Goal: Task Accomplishment & Management: Complete application form

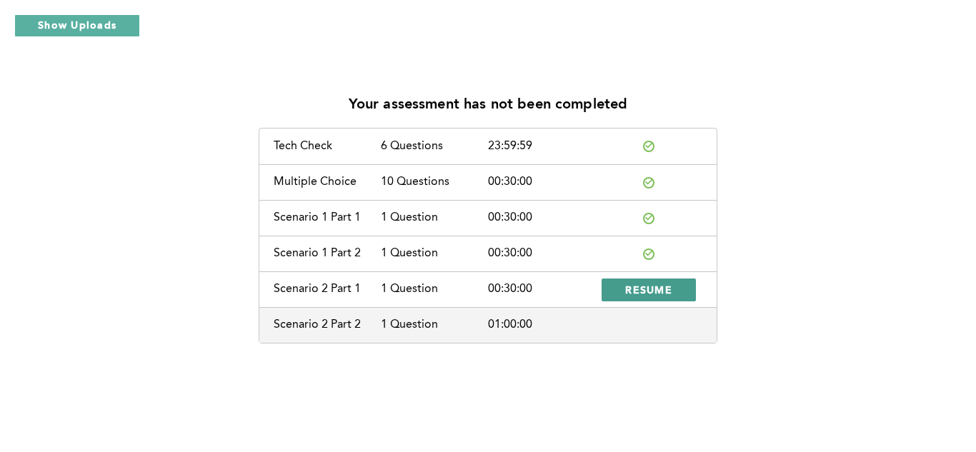
click at [660, 289] on span "RESUME" at bounding box center [648, 290] width 47 height 14
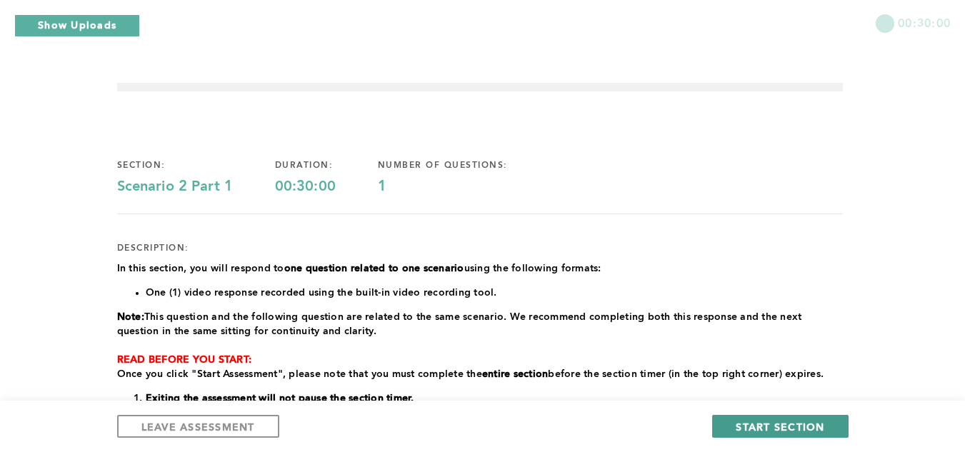
click at [739, 428] on span "START SECTION" at bounding box center [780, 427] width 89 height 14
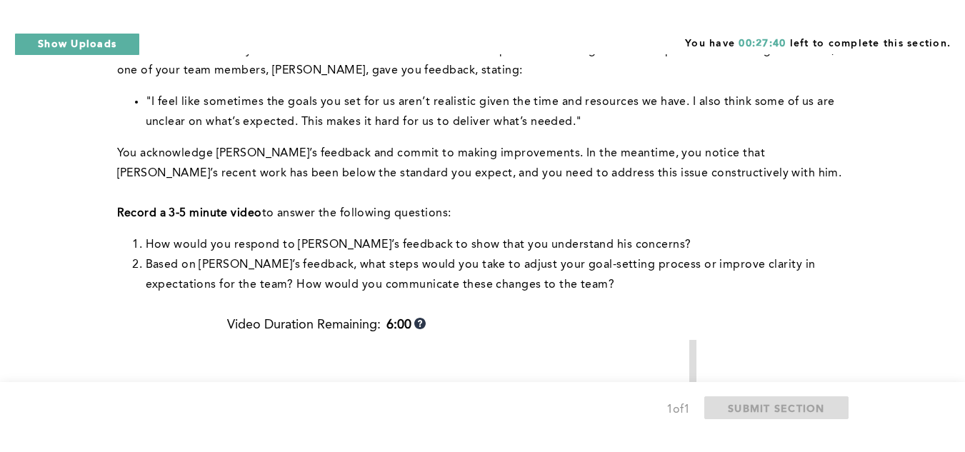
scroll to position [183, 0]
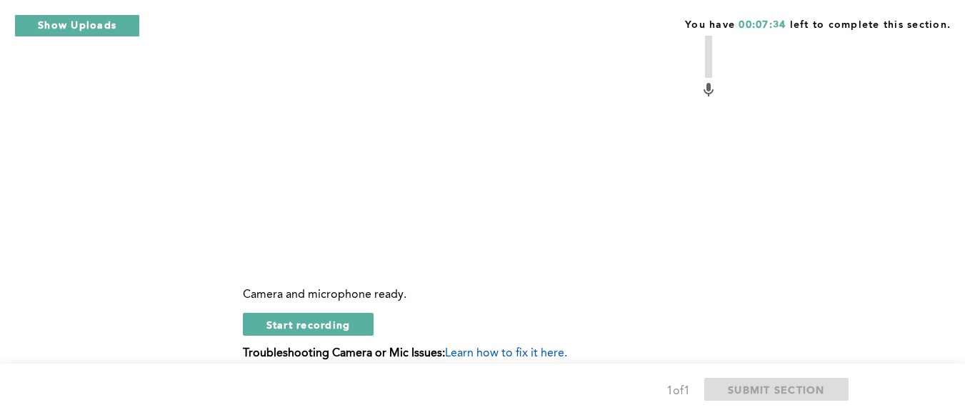
scroll to position [555, 0]
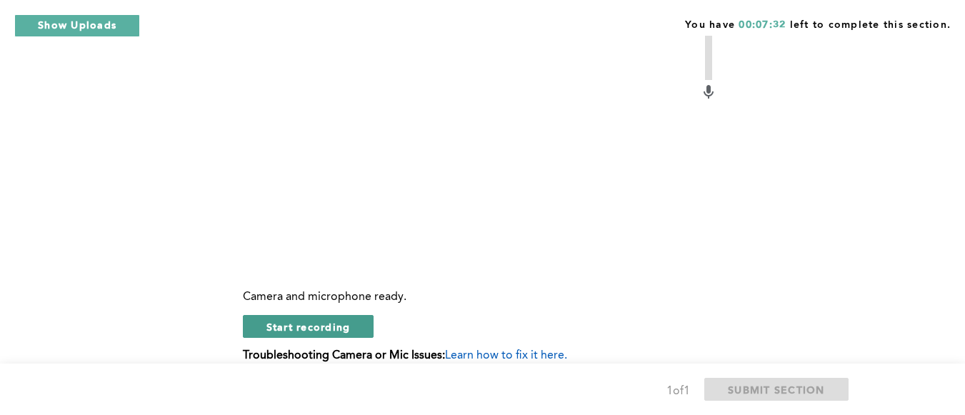
click at [307, 334] on span "Start recording" at bounding box center [309, 327] width 84 height 14
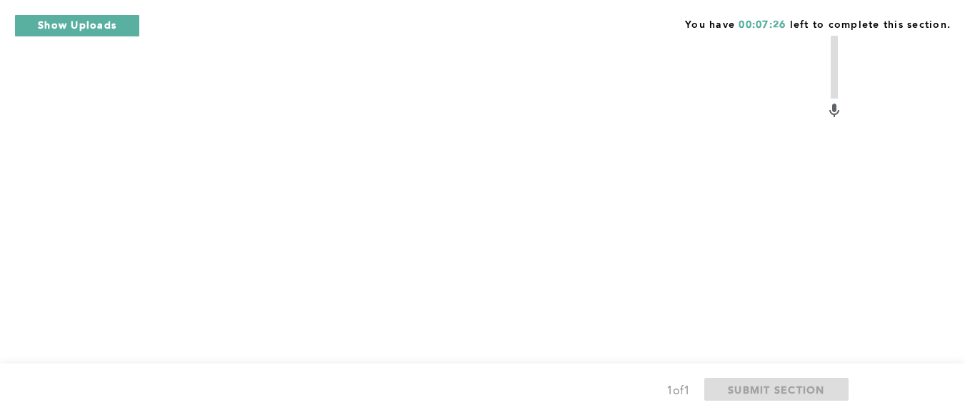
scroll to position [547, 0]
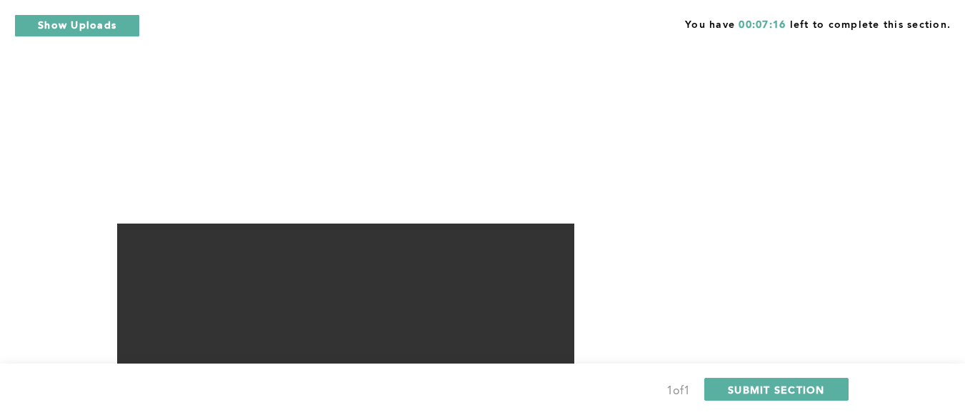
scroll to position [627, 0]
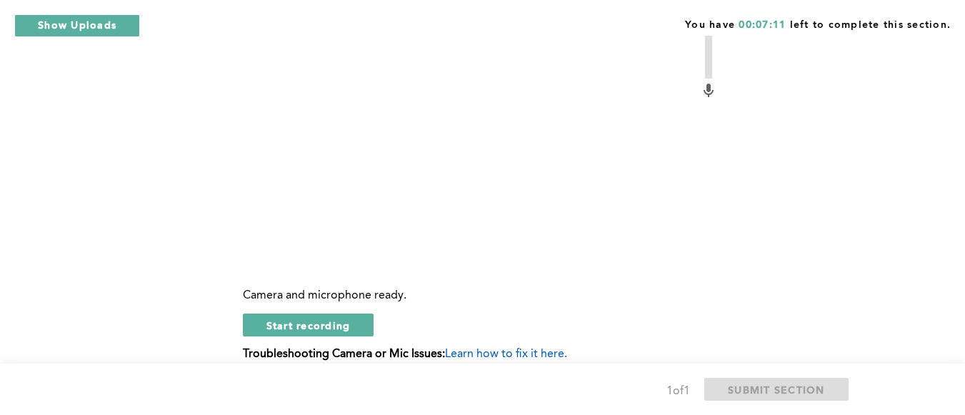
scroll to position [555, 0]
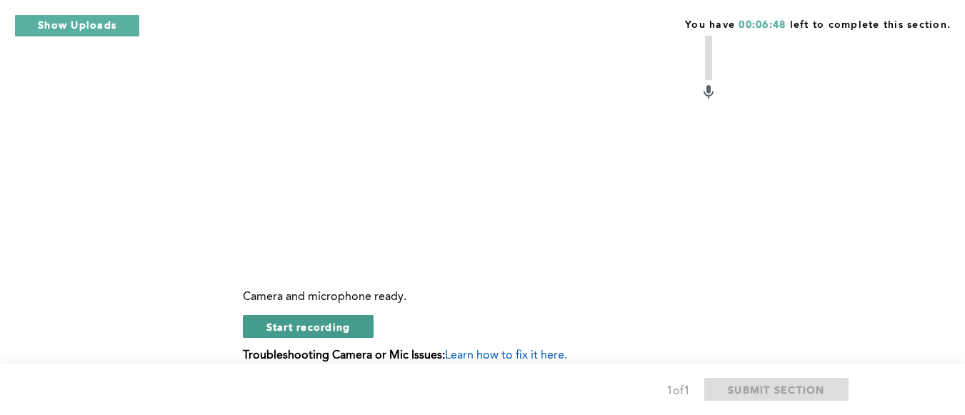
click at [338, 334] on span "Start recording" at bounding box center [309, 327] width 84 height 14
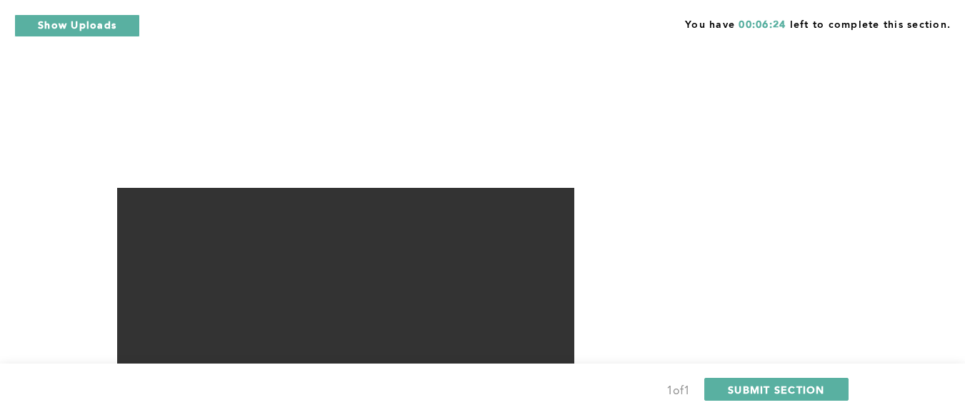
scroll to position [682, 0]
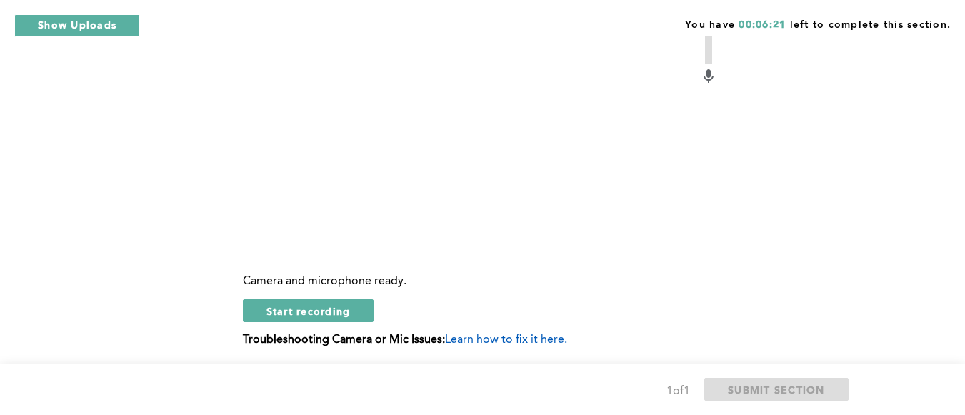
scroll to position [562, 0]
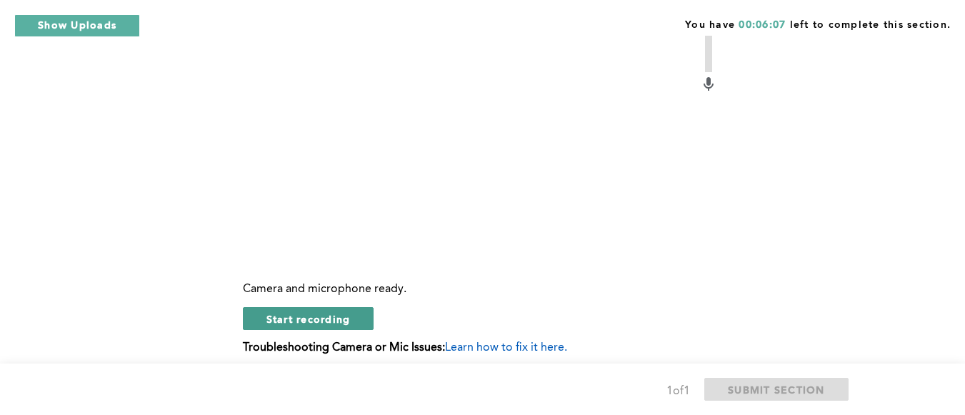
click at [291, 326] on span "Start recording" at bounding box center [309, 319] width 84 height 14
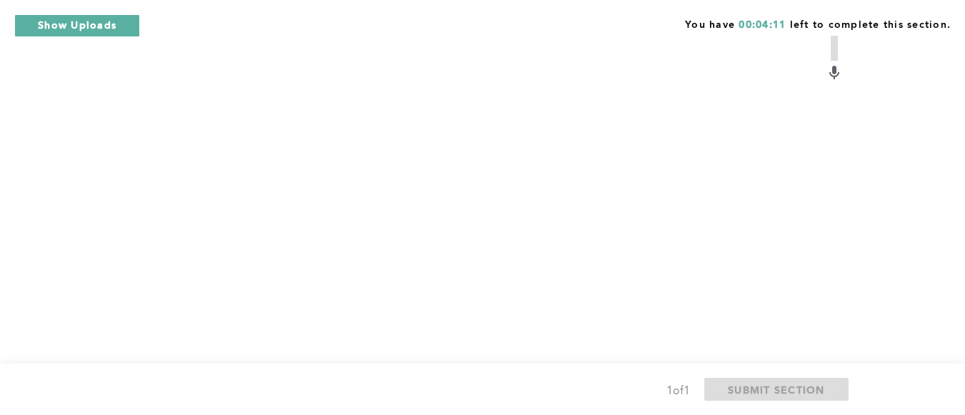
scroll to position [584, 0]
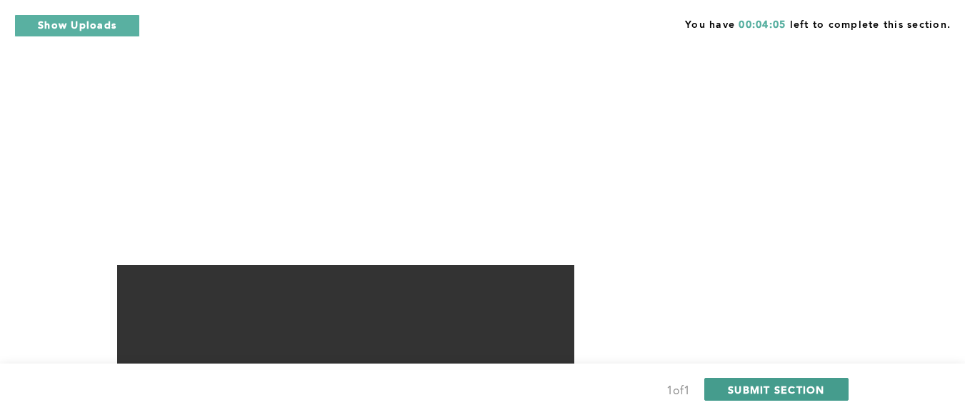
click at [797, 384] on span "SUBMIT SECTION" at bounding box center [776, 390] width 97 height 14
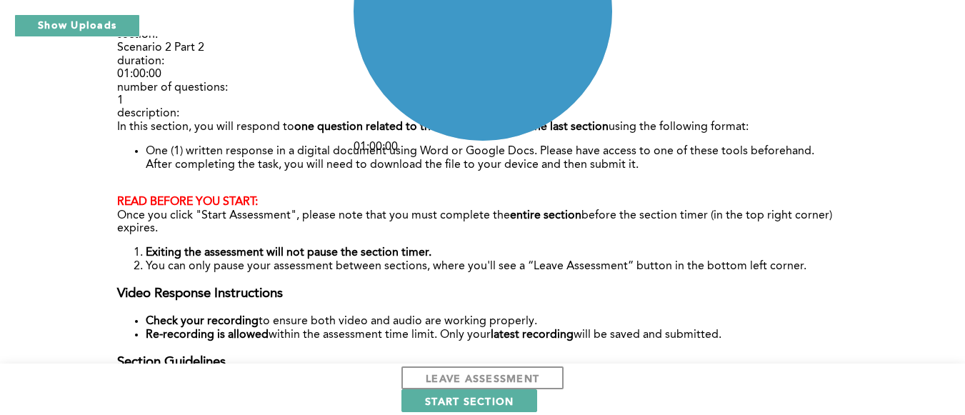
scroll to position [106, 0]
